Goal: Task Accomplishment & Management: Use online tool/utility

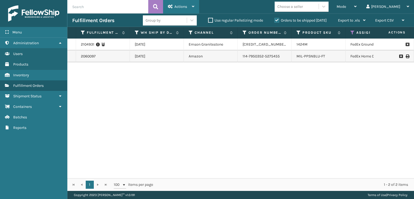
drag, startPoint x: 161, startPoint y: 0, endPoint x: 164, endPoint y: 1, distance: 3.2
click at [162, 0] on button at bounding box center [155, 6] width 15 height 13
click at [173, 7] on icon at bounding box center [170, 7] width 5 height 4
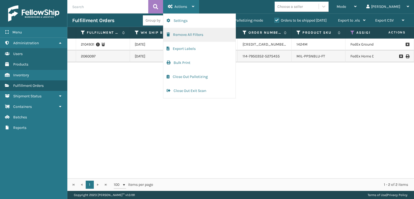
click at [180, 34] on button "Remove All Filters" at bounding box center [200, 35] width 72 height 14
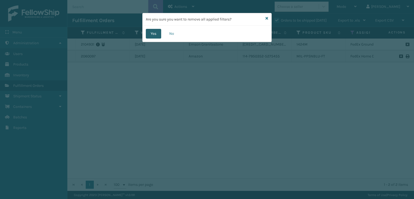
click at [156, 29] on button "Yes" at bounding box center [153, 34] width 15 height 10
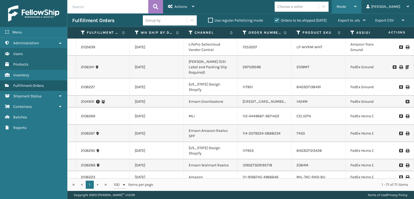
drag, startPoint x: 368, startPoint y: 8, endPoint x: 341, endPoint y: 16, distance: 28.5
click at [346, 8] on span "Mode" at bounding box center [341, 6] width 9 height 5
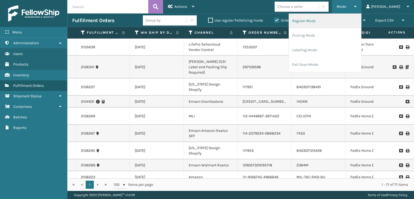
click at [323, 21] on li "Regular Mode" at bounding box center [325, 21] width 72 height 15
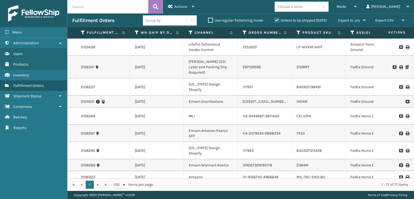
click at [353, 33] on icon at bounding box center [353, 32] width 4 height 5
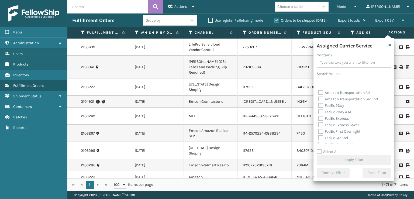
click at [320, 112] on label "FedEx 2Day A.M." at bounding box center [336, 112] width 34 height 5
click at [319, 112] on input "FedEx 2Day A.M." at bounding box center [319, 111] width 0 height 4
checkbox input "true"
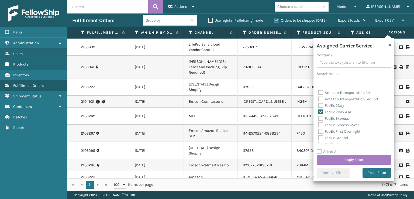
drag, startPoint x: 320, startPoint y: 106, endPoint x: 322, endPoint y: 108, distance: 2.9
click at [321, 107] on label "FedEx 2Day" at bounding box center [332, 105] width 26 height 5
click at [319, 106] on input "FedEx 2Day" at bounding box center [319, 105] width 0 height 4
checkbox input "true"
click at [321, 121] on div "FedEx Express" at bounding box center [354, 118] width 71 height 6
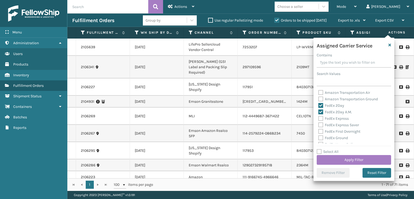
click at [319, 130] on label "FedEx First Overnight" at bounding box center [340, 131] width 42 height 5
click at [319, 130] on input "FedEx First Overnight" at bounding box center [319, 130] width 0 height 4
checkbox input "true"
click at [320, 127] on label "FedEx Express Saver" at bounding box center [339, 125] width 41 height 5
click at [319, 125] on input "FedEx Express Saver" at bounding box center [319, 124] width 0 height 4
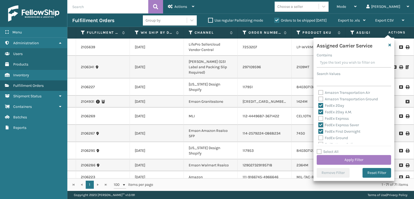
checkbox input "true"
click at [321, 121] on label "FedEx Express" at bounding box center [334, 118] width 30 height 5
click at [319, 119] on input "FedEx Express" at bounding box center [319, 117] width 0 height 4
checkbox input "true"
click at [322, 138] on label "FedEx Ground" at bounding box center [334, 138] width 30 height 5
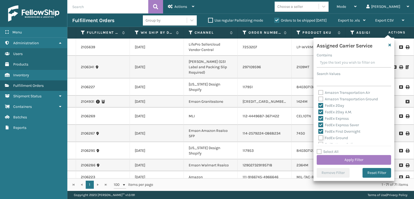
click at [319, 138] on input "FedEx Ground" at bounding box center [319, 137] width 0 height 4
checkbox input "true"
click at [322, 117] on label "FedEx Home Delivery" at bounding box center [340, 117] width 42 height 5
click at [319, 117] on input "FedEx Home Delivery" at bounding box center [319, 116] width 0 height 4
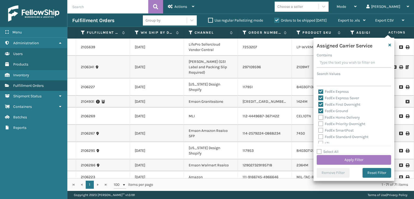
checkbox input "true"
click at [321, 125] on label "FedEx Priority Overnight" at bounding box center [342, 124] width 47 height 5
click at [319, 124] on input "FedEx Priority Overnight" at bounding box center [319, 123] width 0 height 4
checkbox input "true"
click at [320, 132] on label "FedEx SmartPost" at bounding box center [336, 130] width 35 height 5
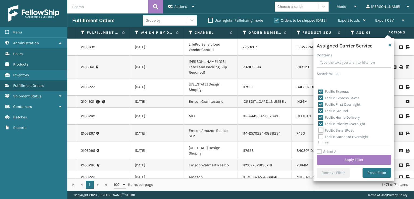
click at [319, 131] on input "FedEx SmartPost" at bounding box center [319, 129] width 0 height 4
checkbox input "true"
click at [322, 138] on label "FedEx Standard Overnight" at bounding box center [344, 137] width 50 height 5
click at [319, 137] on input "FedEx Standard Overnight" at bounding box center [319, 136] width 0 height 4
checkbox input "true"
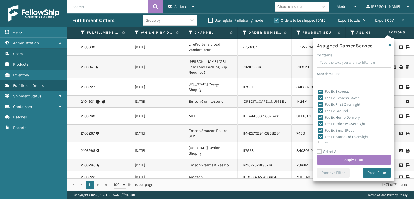
click at [326, 154] on label "Select All" at bounding box center [328, 151] width 22 height 5
click at [326, 149] on input "Select All" at bounding box center [357, 149] width 81 height 1
checkbox input "true"
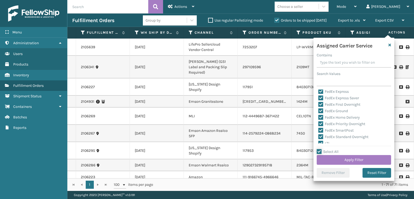
checkbox input "true"
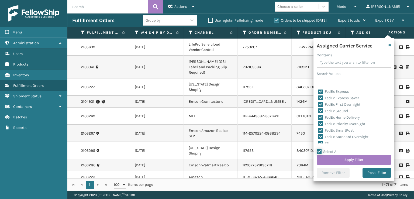
checkbox input "true"
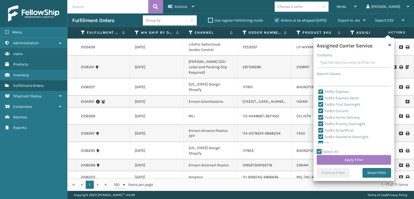
checkbox input "true"
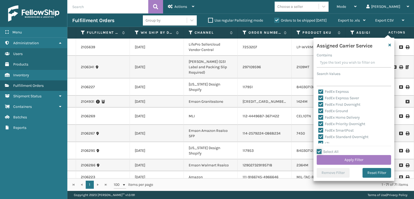
checkbox input "true"
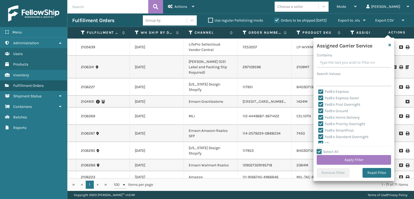
checkbox input "true"
click at [321, 151] on label "Select All" at bounding box center [328, 151] width 22 height 5
click at [321, 149] on input "Select All" at bounding box center [357, 149] width 81 height 1
checkbox input "false"
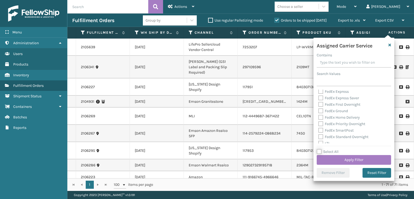
checkbox input "false"
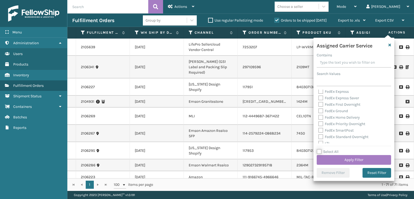
checkbox input "false"
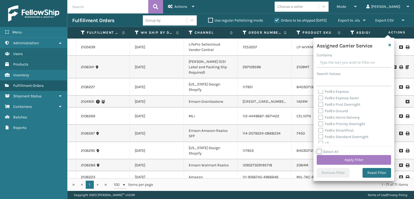
checkbox input "false"
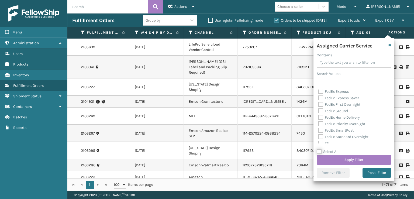
checkbox input "false"
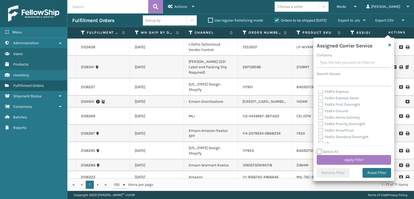
checkbox input "false"
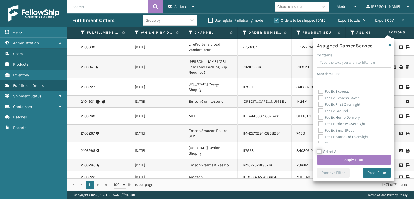
checkbox input "false"
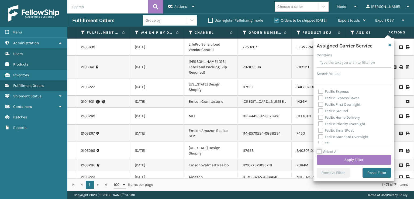
checkbox input "false"
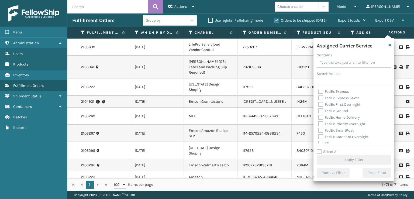
click at [323, 137] on label "FedEx Standard Overnight" at bounding box center [344, 137] width 50 height 5
click at [319, 137] on input "FedEx Standard Overnight" at bounding box center [319, 136] width 0 height 4
checkbox input "true"
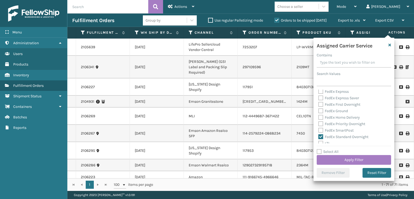
click at [320, 130] on label "FedEx SmartPost" at bounding box center [336, 130] width 35 height 5
click at [319, 130] on input "FedEx SmartPost" at bounding box center [319, 129] width 0 height 4
checkbox input "true"
click at [322, 124] on label "FedEx Priority Overnight" at bounding box center [342, 124] width 47 height 5
click at [321, 125] on label "FedEx Priority Overnight" at bounding box center [342, 124] width 47 height 5
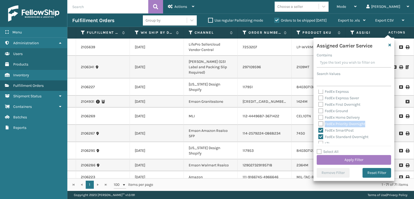
click at [319, 124] on input "FedEx Priority Overnight" at bounding box center [319, 123] width 0 height 4
checkbox input "true"
click at [321, 118] on label "FedEx Home Delivery" at bounding box center [340, 117] width 42 height 5
click at [319, 118] on input "FedEx Home Delivery" at bounding box center [319, 116] width 0 height 4
checkbox input "true"
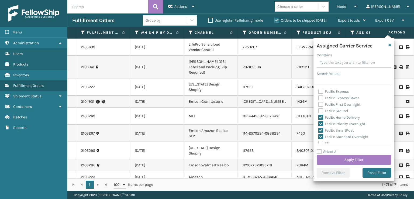
click at [321, 110] on label "FedEx Ground" at bounding box center [334, 111] width 30 height 5
click at [319, 110] on input "FedEx Ground" at bounding box center [319, 110] width 0 height 4
checkbox input "true"
click at [321, 105] on label "FedEx First Overnight" at bounding box center [340, 104] width 42 height 5
click at [319, 105] on input "FedEx First Overnight" at bounding box center [319, 103] width 0 height 4
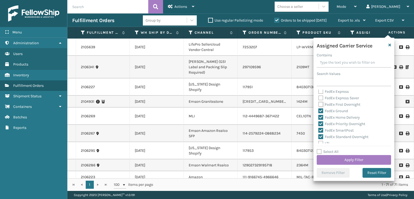
checkbox input "true"
click at [321, 98] on label "FedEx Express Saver" at bounding box center [339, 98] width 41 height 5
click at [319, 98] on input "FedEx Express Saver" at bounding box center [319, 97] width 0 height 4
checkbox input "true"
click at [321, 94] on label "FedEx Express" at bounding box center [334, 91] width 30 height 5
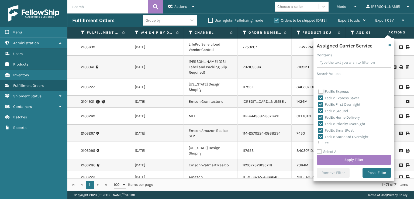
click at [319, 92] on input "FedEx Express" at bounding box center [319, 90] width 0 height 4
checkbox input "true"
click at [322, 113] on label "FedEx 2Day A.M." at bounding box center [336, 112] width 34 height 5
click at [319, 113] on input "FedEx 2Day A.M." at bounding box center [319, 111] width 0 height 4
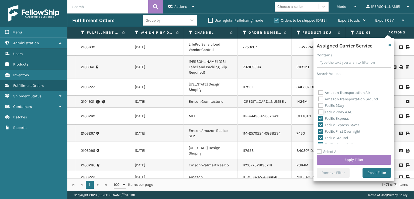
checkbox input "true"
drag, startPoint x: 319, startPoint y: 107, endPoint x: 326, endPoint y: 115, distance: 9.8
click at [320, 107] on label "FedEx 2Day" at bounding box center [332, 105] width 26 height 5
click at [319, 106] on input "FedEx 2Day" at bounding box center [319, 105] width 0 height 4
checkbox input "true"
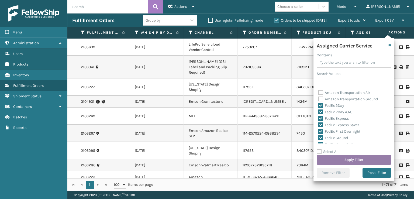
click at [331, 159] on button "Apply Filter" at bounding box center [354, 160] width 74 height 10
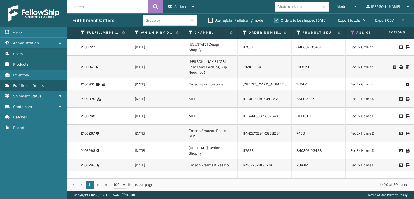
scroll to position [0, 73]
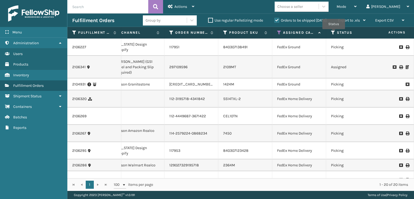
click at [334, 33] on icon at bounding box center [333, 32] width 4 height 5
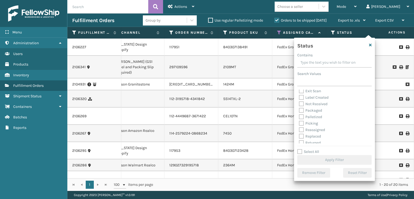
scroll to position [27, 0]
click at [303, 117] on label "Picking" at bounding box center [308, 117] width 19 height 5
click at [299, 117] on input "Picking" at bounding box center [299, 116] width 0 height 4
checkbox input "true"
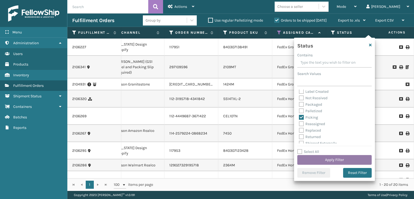
click at [319, 158] on button "Apply Filter" at bounding box center [335, 160] width 74 height 10
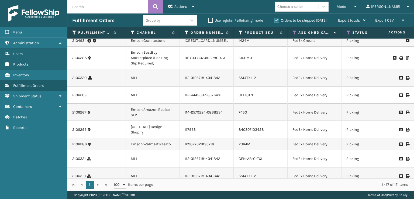
scroll to position [0, 58]
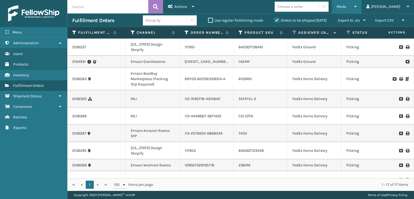
click at [346, 6] on span "Mode" at bounding box center [341, 6] width 9 height 5
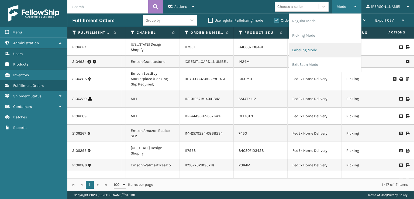
click at [326, 50] on li "Labeling Mode" at bounding box center [325, 50] width 72 height 15
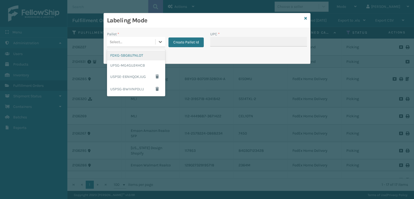
drag, startPoint x: 143, startPoint y: 41, endPoint x: 148, endPoint y: 58, distance: 17.4
click at [143, 41] on div "Select..." at bounding box center [131, 42] width 48 height 9
click at [126, 56] on div "FDXG-SBG6U7NLOT" at bounding box center [136, 55] width 58 height 10
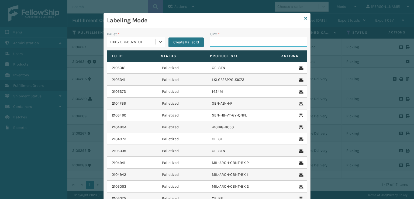
click at [210, 45] on input "UPC *" at bounding box center [258, 42] width 97 height 10
click at [305, 19] on icon at bounding box center [306, 18] width 3 height 4
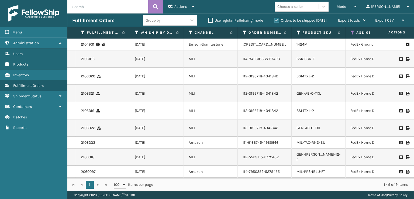
scroll to position [36, 0]
click at [357, 10] on div "Mode" at bounding box center [347, 6] width 20 height 13
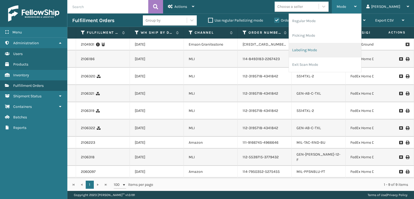
click at [326, 54] on li "Labeling Mode" at bounding box center [325, 50] width 72 height 15
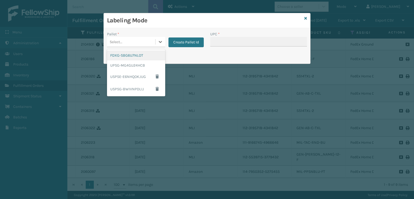
click at [129, 44] on div "Select..." at bounding box center [131, 42] width 48 height 9
click at [120, 57] on div "FDXG-SBG6U7NLOT" at bounding box center [136, 55] width 58 height 10
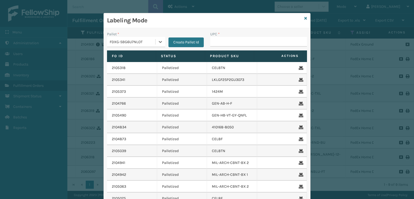
type input "810081964982"
click at [218, 45] on input "UPC *" at bounding box center [258, 42] width 97 height 10
click at [305, 20] on link at bounding box center [306, 19] width 3 height 6
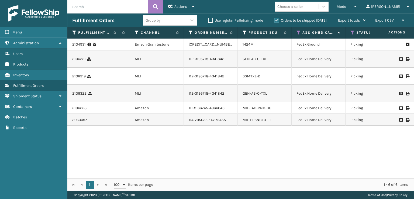
scroll to position [0, 0]
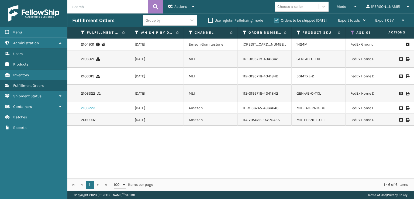
click at [83, 111] on link "2106223" at bounding box center [88, 107] width 14 height 5
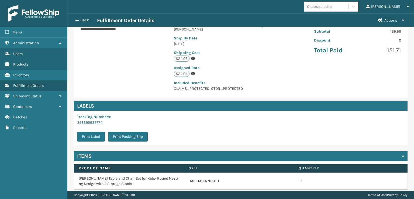
scroll to position [136, 0]
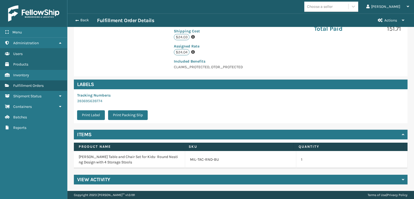
click at [92, 181] on h4 "View Activity" at bounding box center [93, 179] width 33 height 6
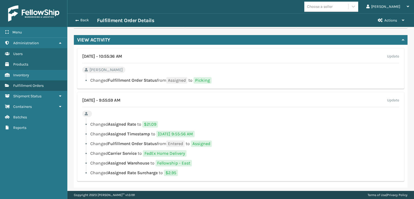
scroll to position [271, 0]
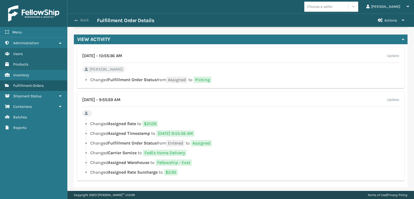
click at [76, 20] on span "button" at bounding box center [76, 21] width 3 height 4
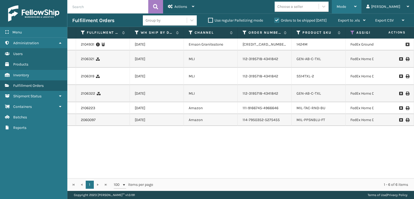
click at [357, 2] on div "Mode" at bounding box center [347, 6] width 20 height 13
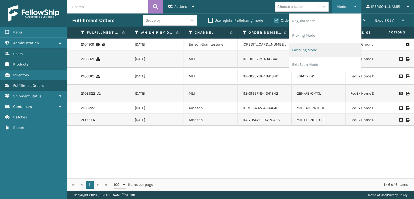
click at [336, 50] on li "Labeling Mode" at bounding box center [325, 50] width 72 height 15
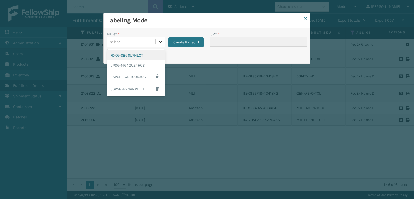
click at [163, 45] on div at bounding box center [161, 42] width 10 height 10
click at [174, 41] on div "Pallet * option FDXG-SBG6U7NLOT focused, 1 of 4. 4 results available. Use Up an…" at bounding box center [155, 39] width 97 height 16
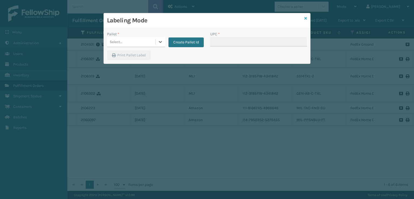
click at [306, 18] on icon at bounding box center [306, 18] width 3 height 4
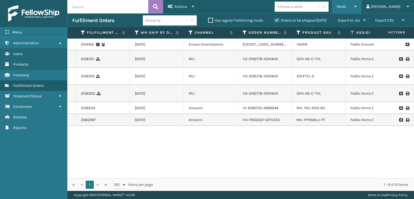
click at [357, 3] on div "Mode" at bounding box center [347, 6] width 20 height 13
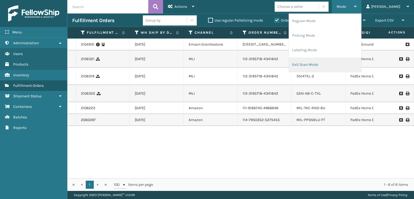
click at [323, 62] on li "Exit Scan Mode" at bounding box center [325, 64] width 72 height 15
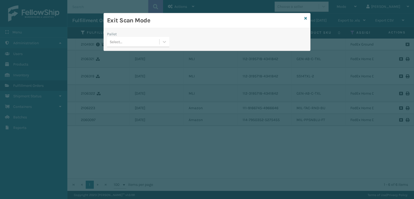
click at [137, 41] on div "Select..." at bounding box center [133, 42] width 52 height 9
click at [164, 42] on icon at bounding box center [164, 42] width 3 height 2
click at [306, 20] on icon at bounding box center [306, 18] width 3 height 4
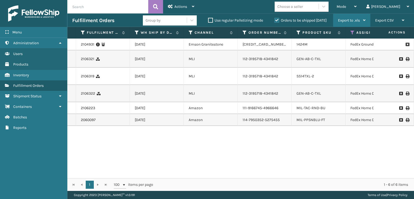
drag, startPoint x: 361, startPoint y: 9, endPoint x: 355, endPoint y: 15, distance: 8.4
click at [357, 13] on div "Mode Regular Mode Picking Mode Labeling Mode Exit Scan Mode" at bounding box center [347, 6] width 30 height 13
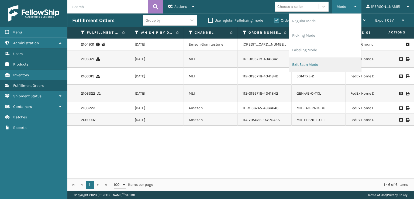
click at [325, 67] on li "Exit Scan Mode" at bounding box center [325, 64] width 72 height 15
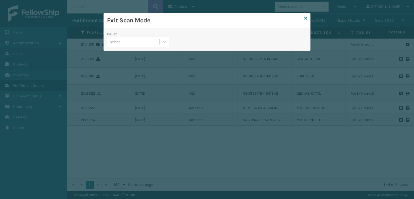
drag, startPoint x: 125, startPoint y: 42, endPoint x: 120, endPoint y: 46, distance: 6.4
click at [125, 42] on div "Select..." at bounding box center [133, 42] width 52 height 9
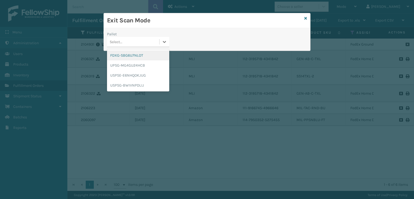
click at [118, 55] on div "FDXG-SBG6U7NLOT" at bounding box center [138, 55] width 62 height 10
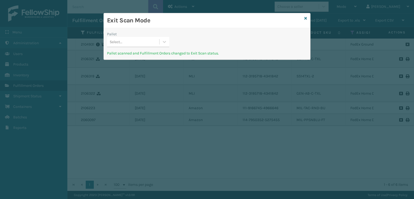
click at [143, 42] on div "Select..." at bounding box center [133, 42] width 52 height 9
drag, startPoint x: 305, startPoint y: 20, endPoint x: 297, endPoint y: 45, distance: 26.2
click at [304, 21] on div "Exit Scan Mode Pallet Select... Pallet scanned and Fulfillment Orders changed t…" at bounding box center [207, 36] width 207 height 47
click at [304, 18] on div "Exit Scan Mode" at bounding box center [207, 20] width 207 height 15
click at [305, 20] on icon at bounding box center [306, 18] width 3 height 4
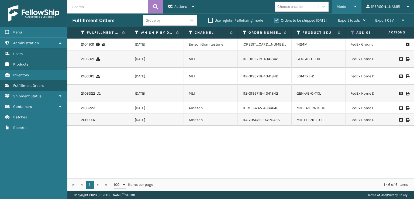
click at [357, 4] on div "Mode" at bounding box center [347, 6] width 20 height 13
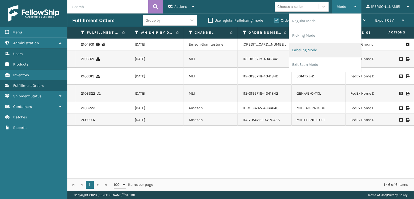
click at [319, 49] on li "Labeling Mode" at bounding box center [325, 50] width 72 height 15
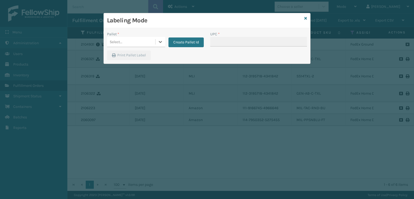
click at [146, 41] on div "Select..." at bounding box center [131, 42] width 48 height 9
click at [183, 40] on button "Create Pallet Id" at bounding box center [186, 43] width 35 height 10
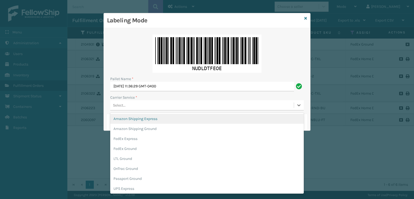
drag, startPoint x: 136, startPoint y: 107, endPoint x: 132, endPoint y: 106, distance: 3.3
click at [135, 107] on div "Select..." at bounding box center [202, 105] width 184 height 9
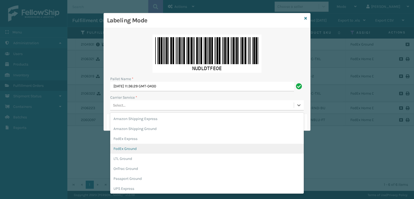
click at [124, 152] on div "FedEx Ground" at bounding box center [207, 149] width 194 height 10
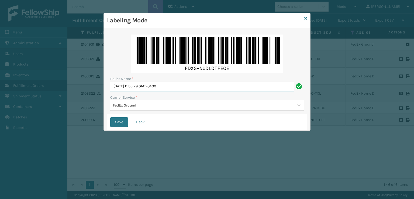
drag, startPoint x: 193, startPoint y: 86, endPoint x: 23, endPoint y: 118, distance: 172.5
click at [23, 118] on div "Labeling Mode Pallet Name * [DATE] 11:36:29 GMT-0400 Carrier Service * FedEx Gr…" at bounding box center [207, 99] width 414 height 199
type input "\"
type input "T949448"
click at [110, 117] on button "Save" at bounding box center [119, 122] width 18 height 10
